Goal: Find specific page/section: Find specific page/section

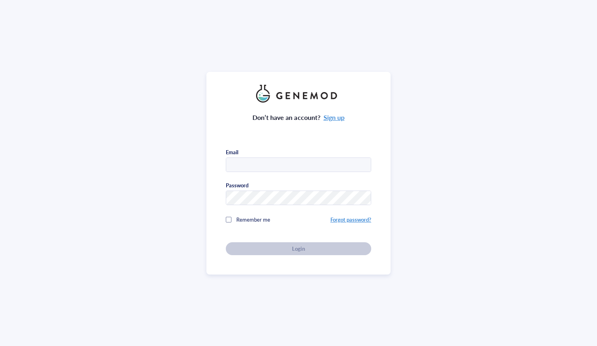
type input "[PERSON_NAME][EMAIL_ADDRESS][DOMAIN_NAME]"
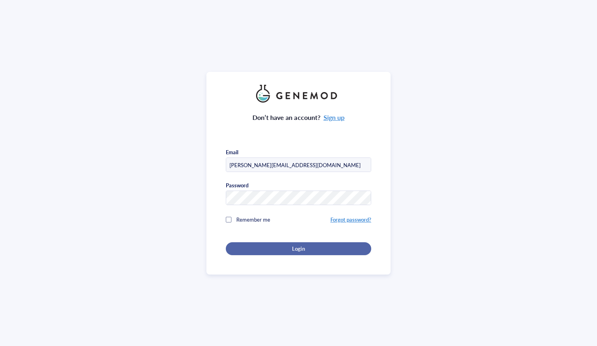
click at [271, 247] on div "Login" at bounding box center [298, 248] width 119 height 7
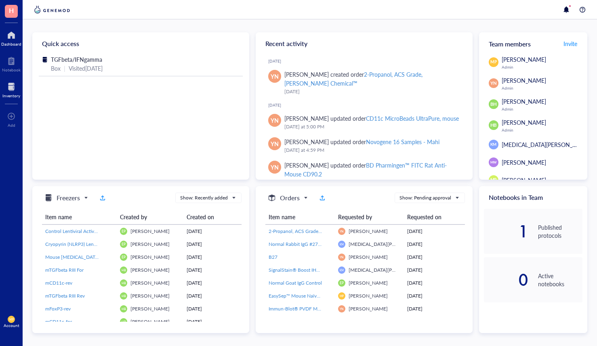
click at [17, 88] on div at bounding box center [11, 86] width 18 height 13
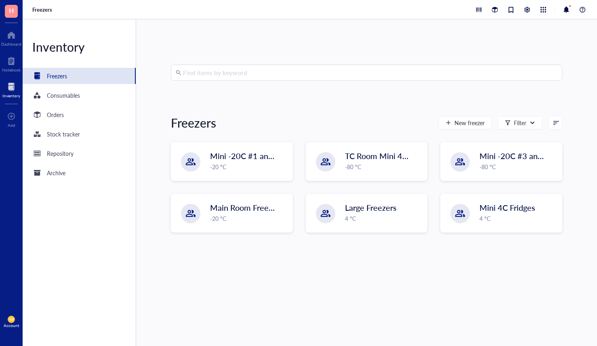
click at [237, 69] on input "search" at bounding box center [370, 72] width 374 height 15
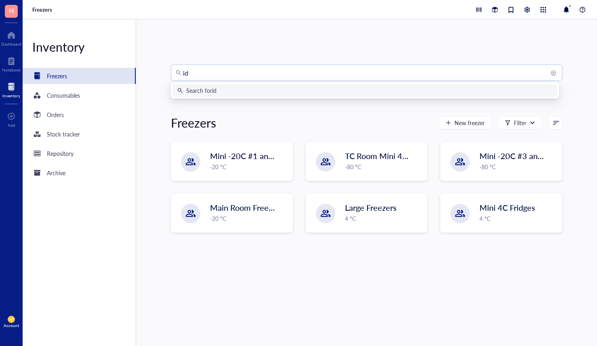
type input "ido"
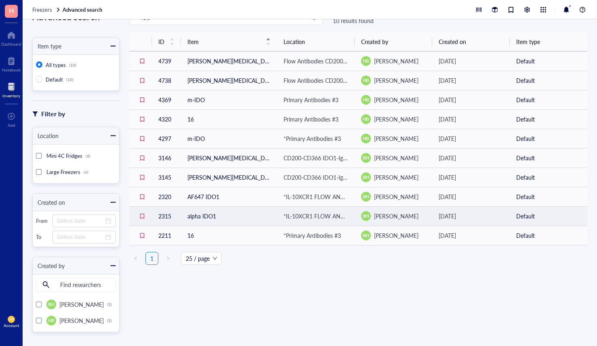
scroll to position [32, 0]
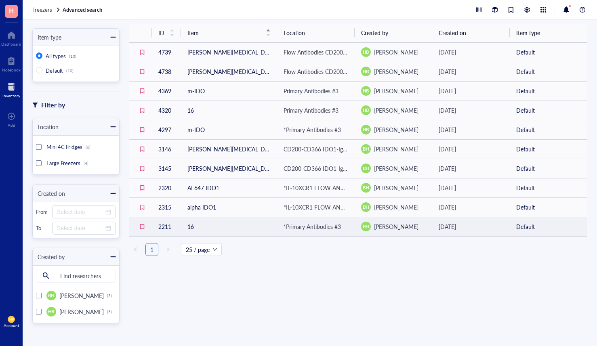
click at [205, 232] on td "16" at bounding box center [229, 226] width 96 height 19
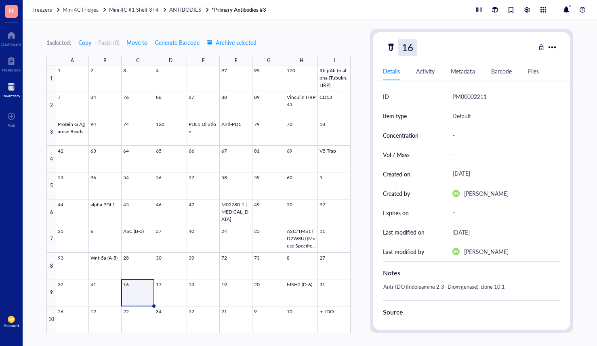
click at [412, 44] on div "16" at bounding box center [407, 47] width 19 height 17
type input "1"
type input "IDO antibody"
click at [227, 21] on div "1 selected: Copy Paste ( 0 ) Move to Generate Barcode Archive selected A B C D …" at bounding box center [310, 182] width 574 height 327
